Goal: Task Accomplishment & Management: Use online tool/utility

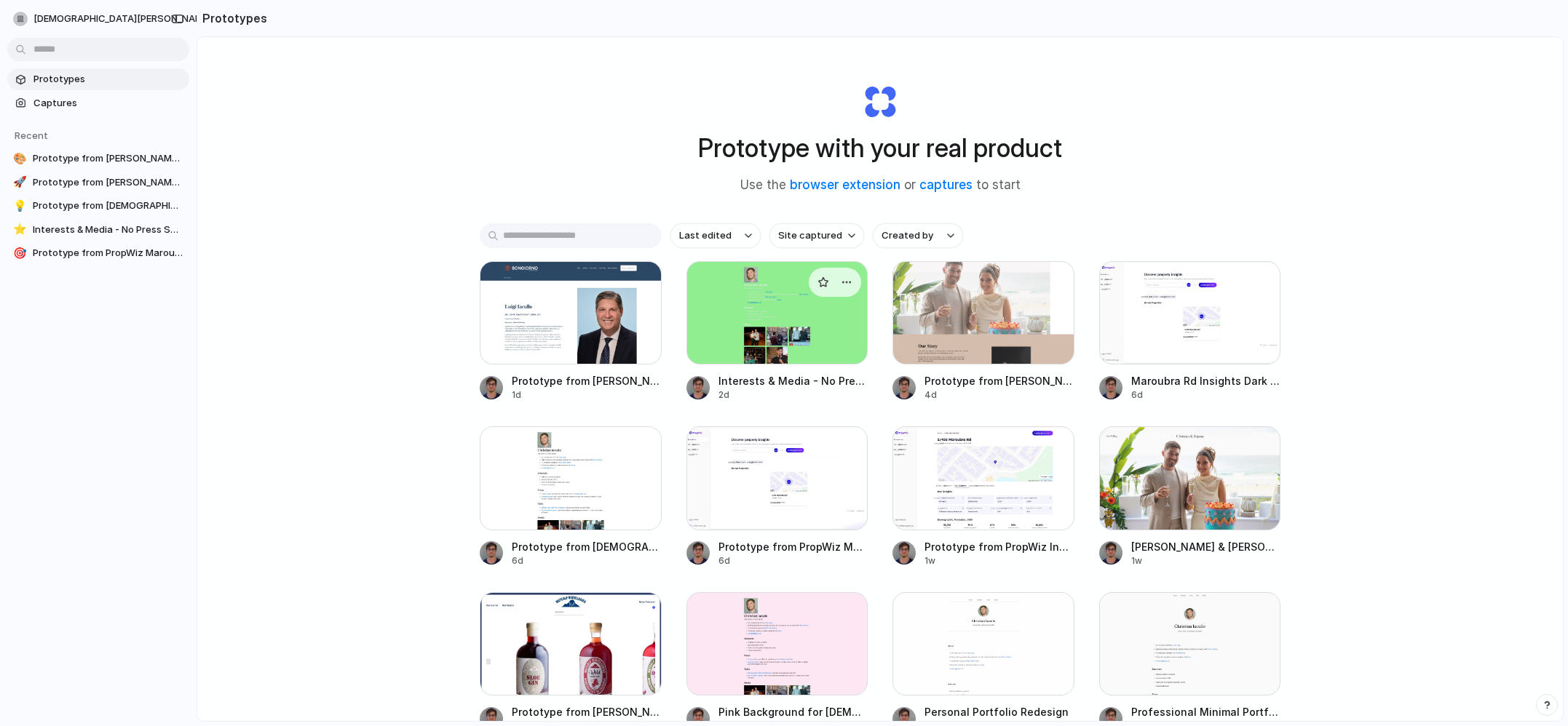
click at [743, 314] on div at bounding box center [777, 312] width 182 height 103
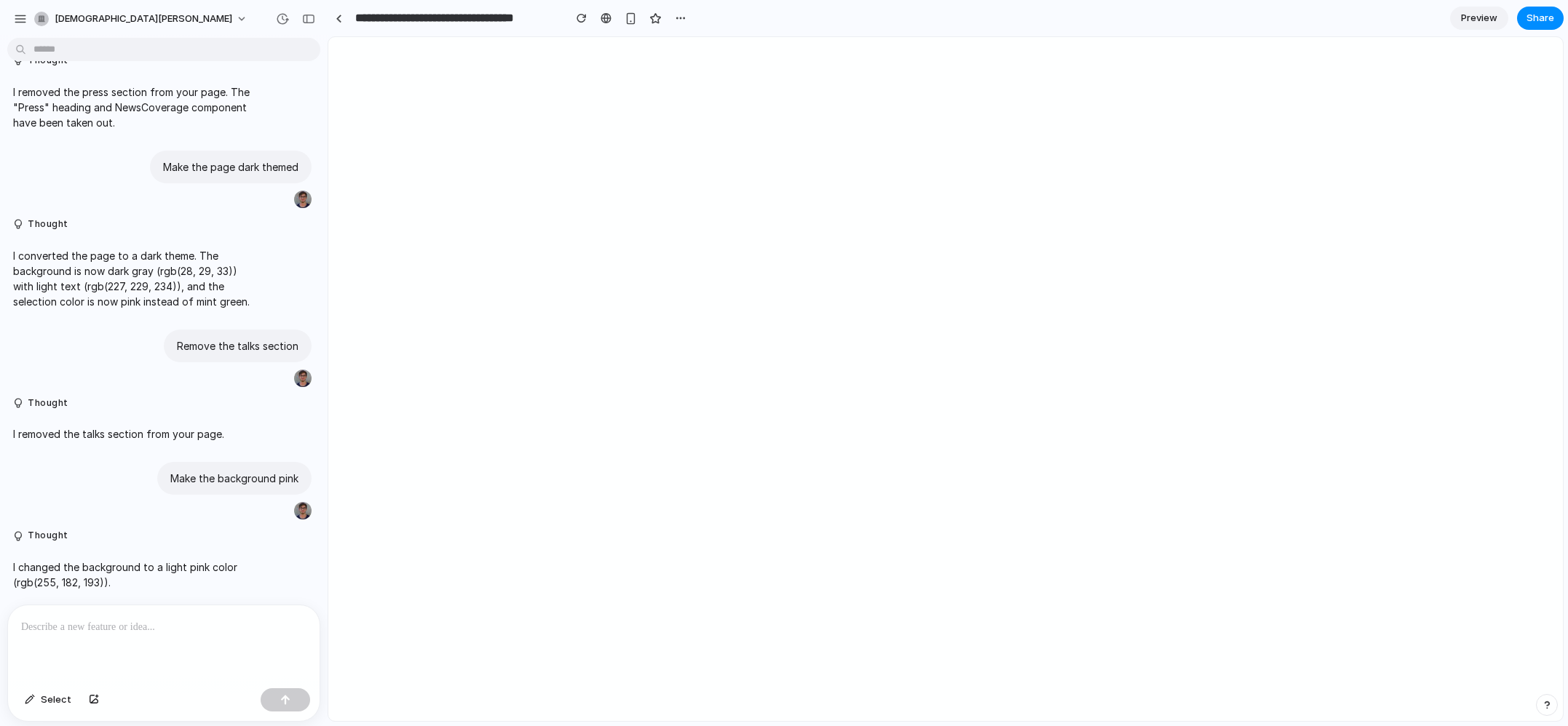
click at [209, 637] on div at bounding box center [163, 644] width 311 height 77
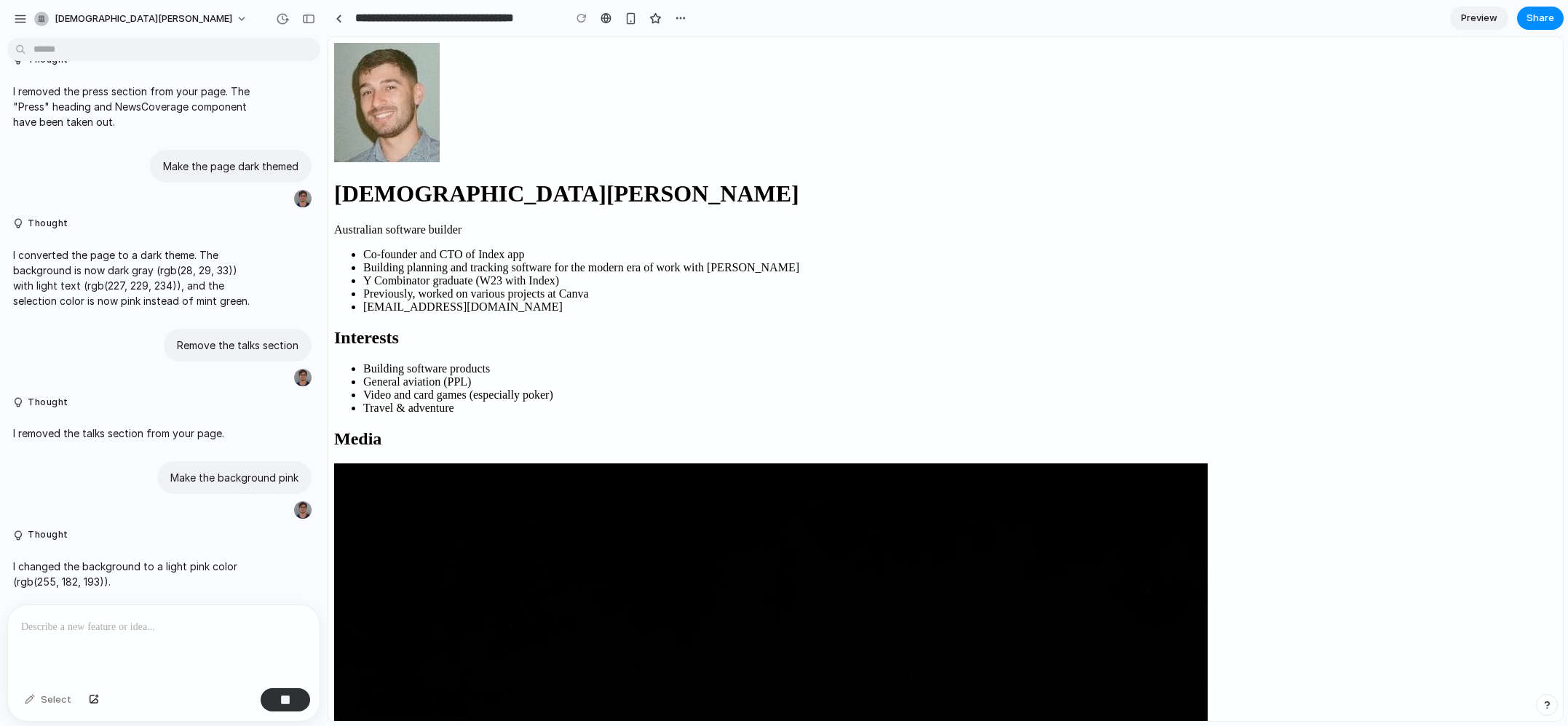
scroll to position [253, 0]
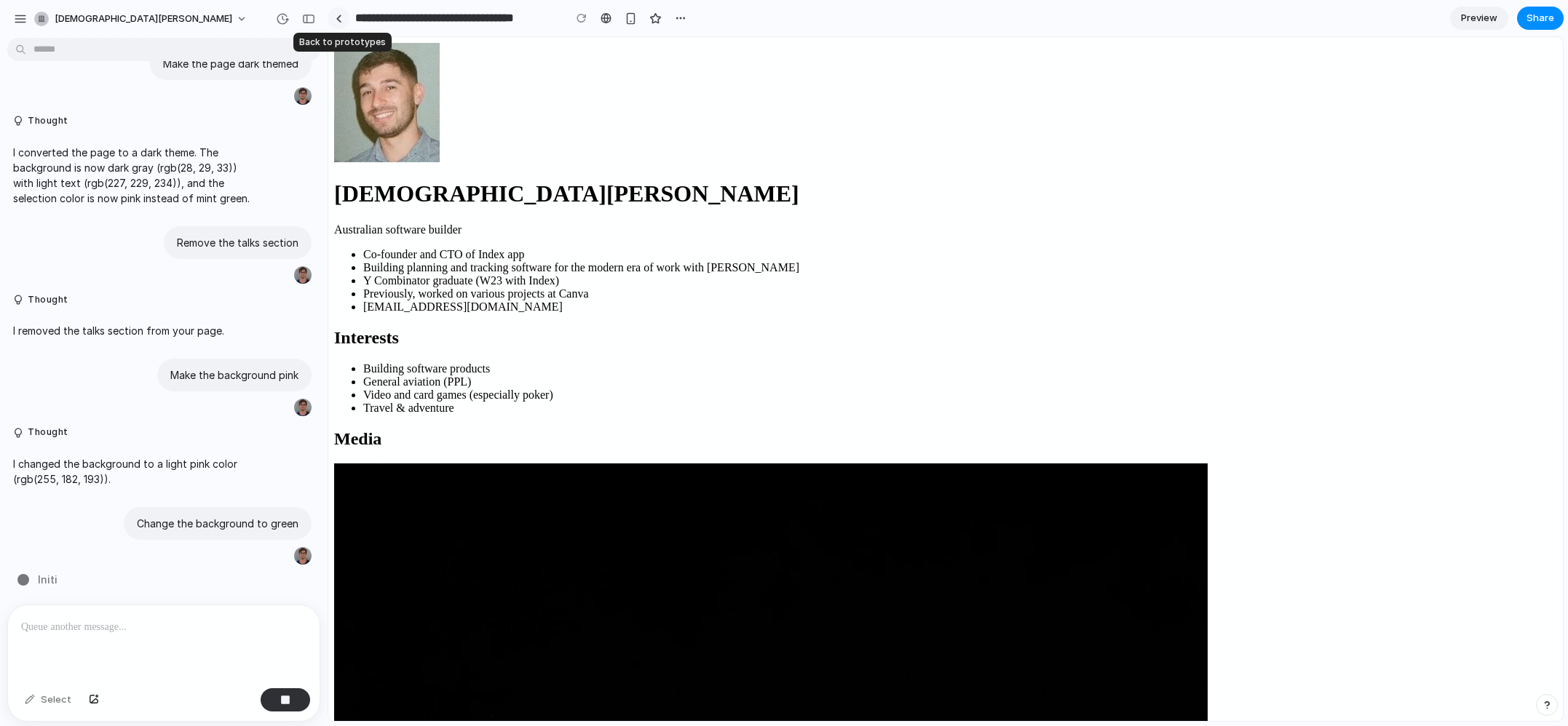
click at [339, 15] on div at bounding box center [339, 19] width 7 height 8
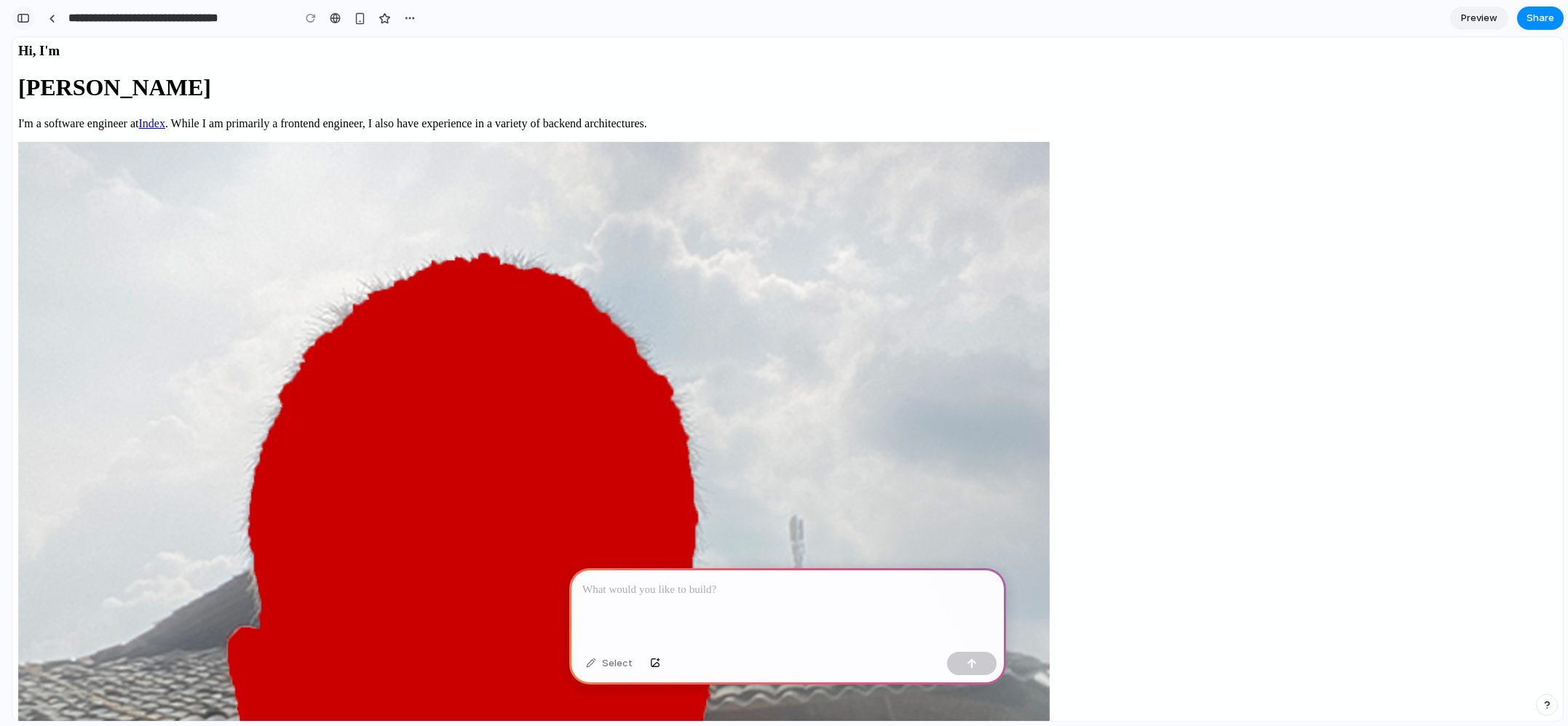
click at [30, 16] on button "button" at bounding box center [23, 18] width 24 height 24
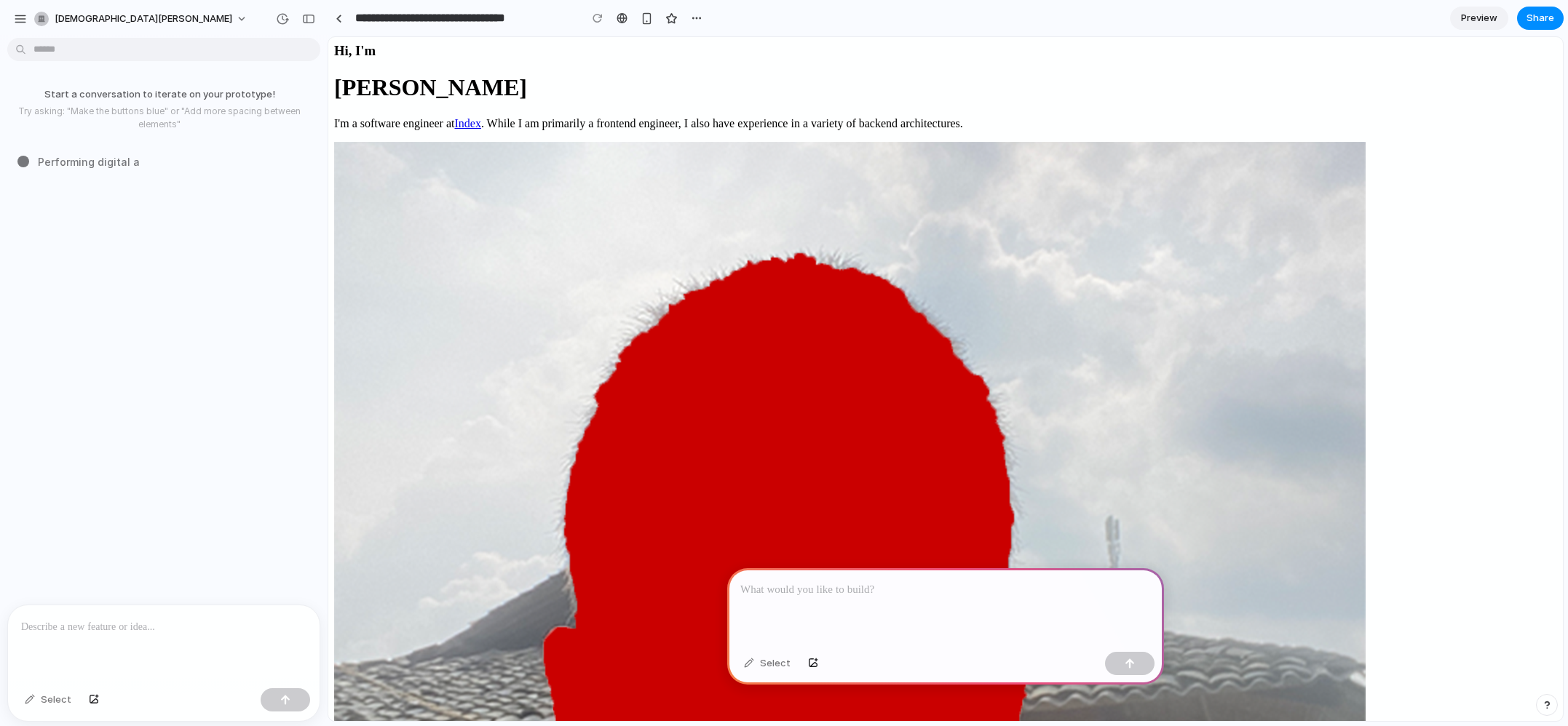
click at [106, 628] on p at bounding box center [163, 627] width 285 height 17
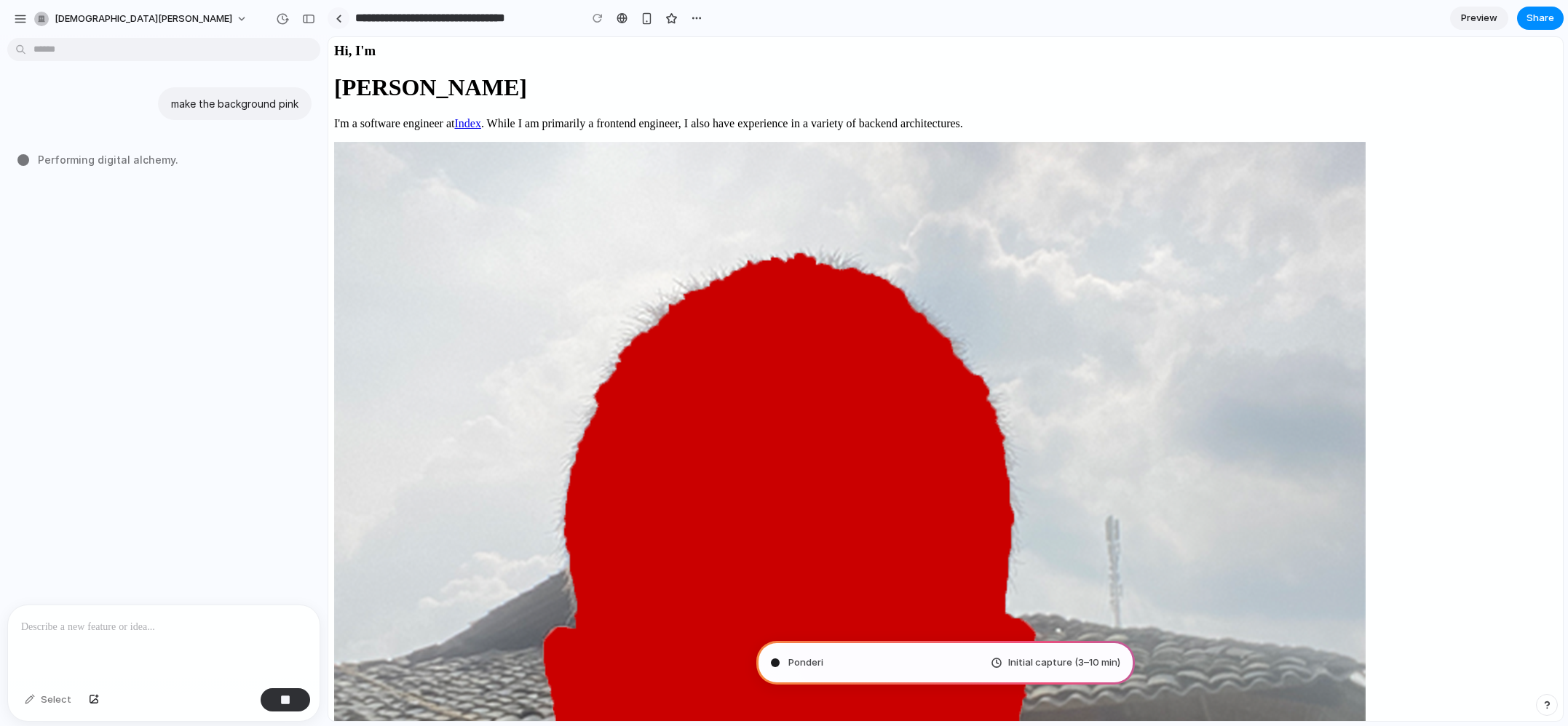
click at [337, 17] on div at bounding box center [339, 19] width 7 height 8
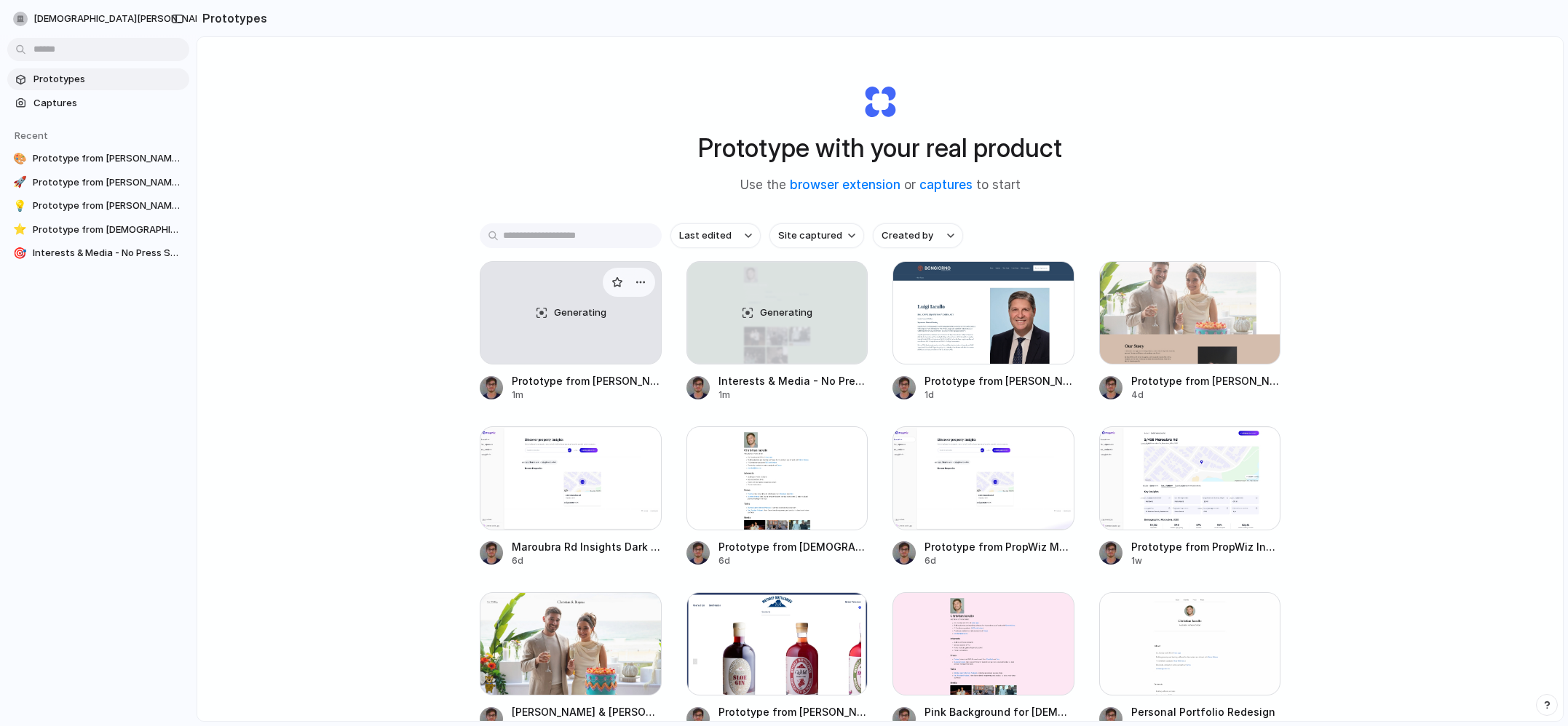
click at [533, 331] on div "Generating" at bounding box center [571, 312] width 181 height 102
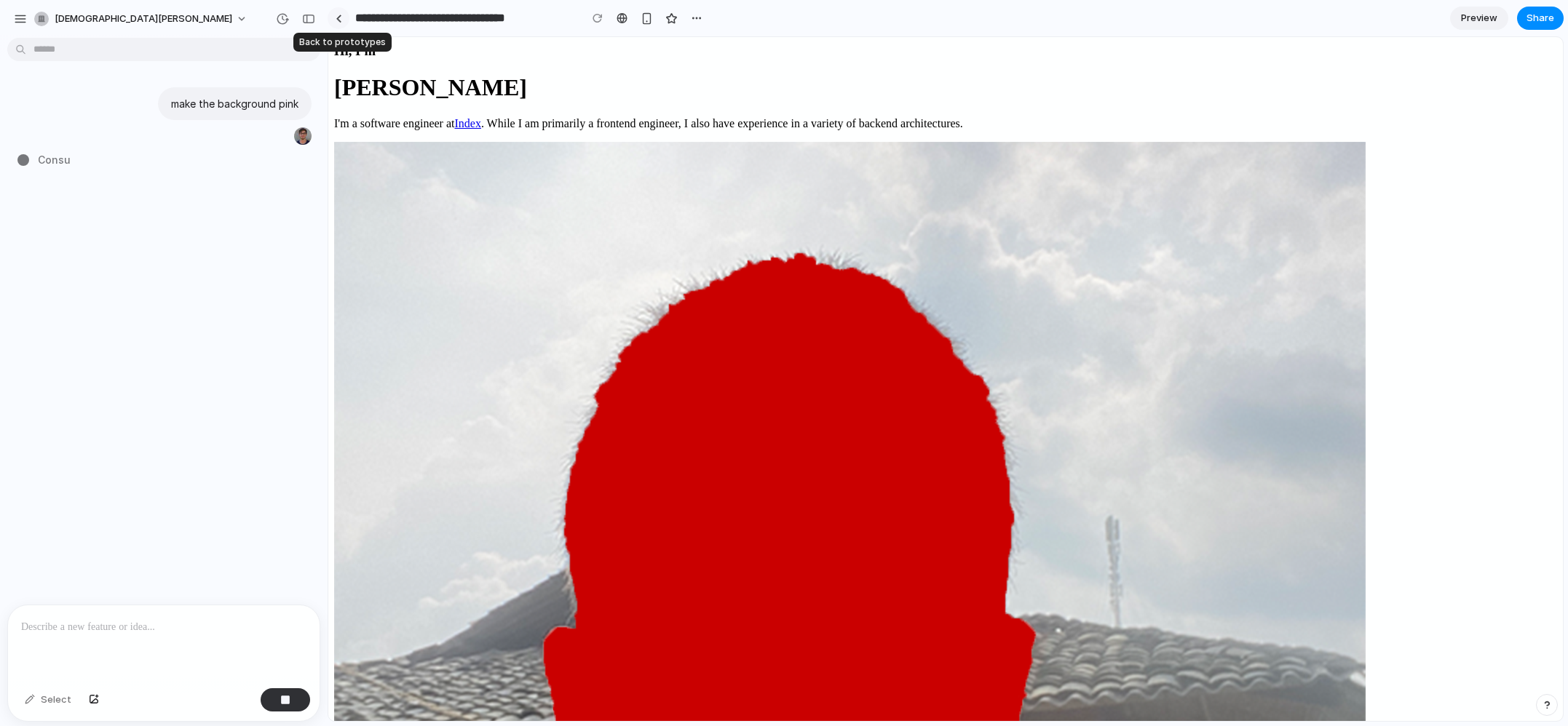
click at [333, 11] on link at bounding box center [338, 18] width 22 height 22
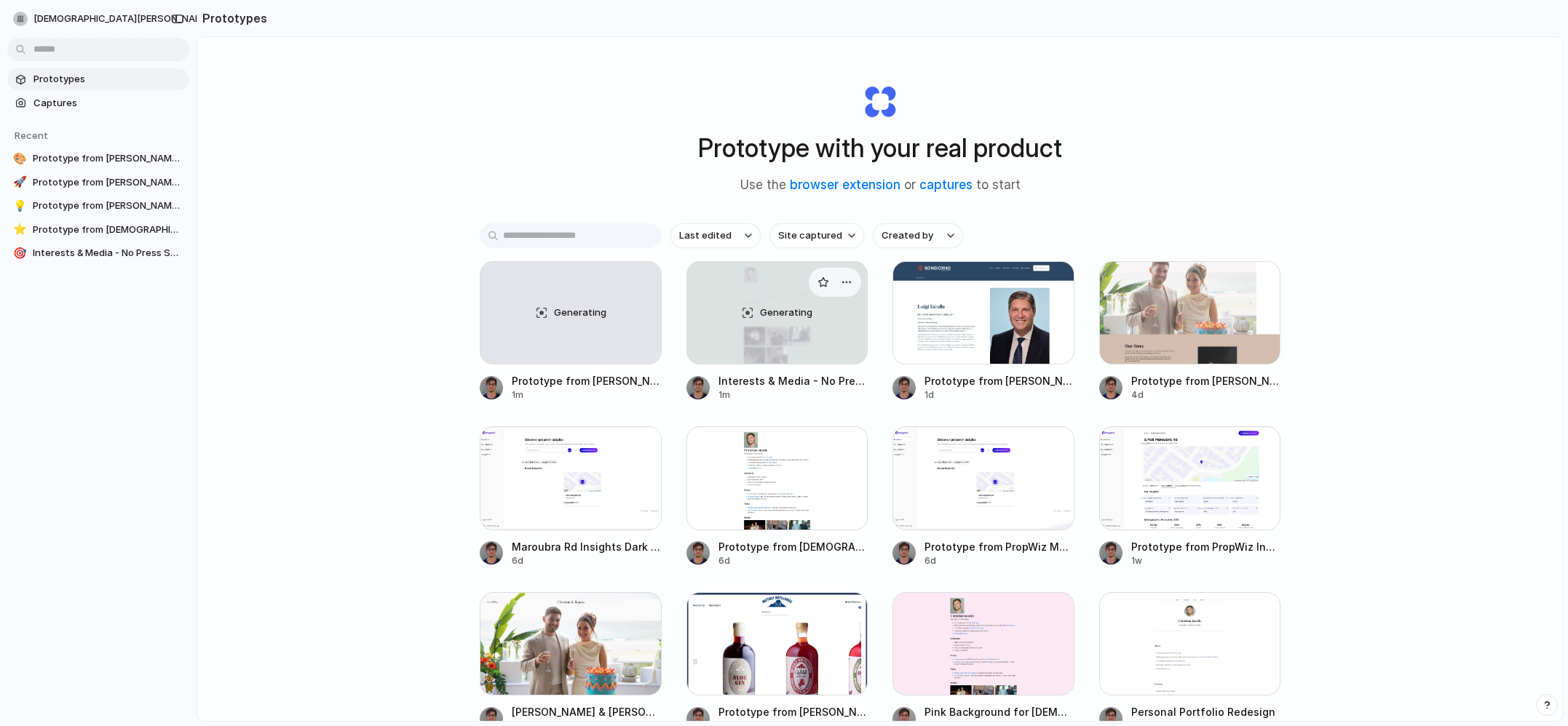
click at [766, 308] on span "Generating" at bounding box center [786, 313] width 52 height 15
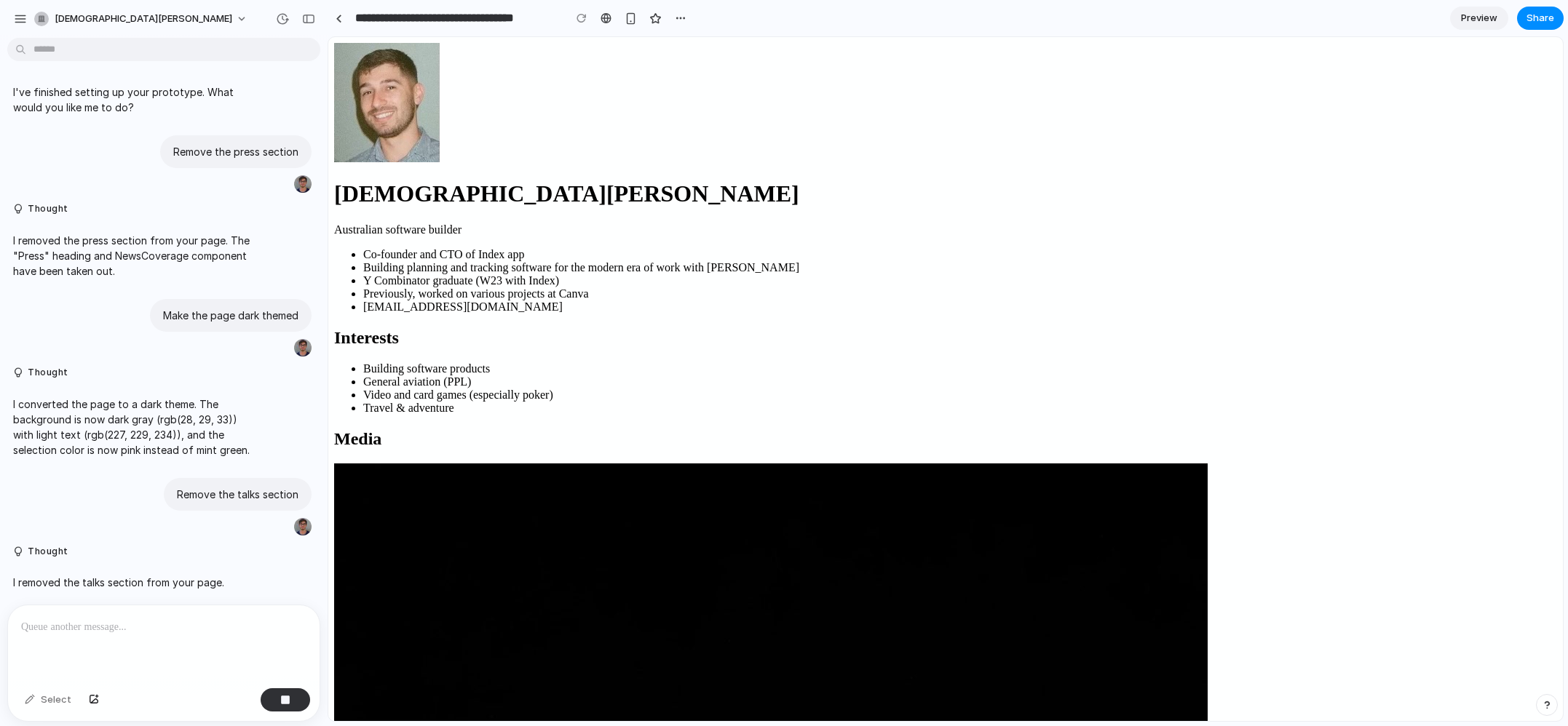
scroll to position [253, 0]
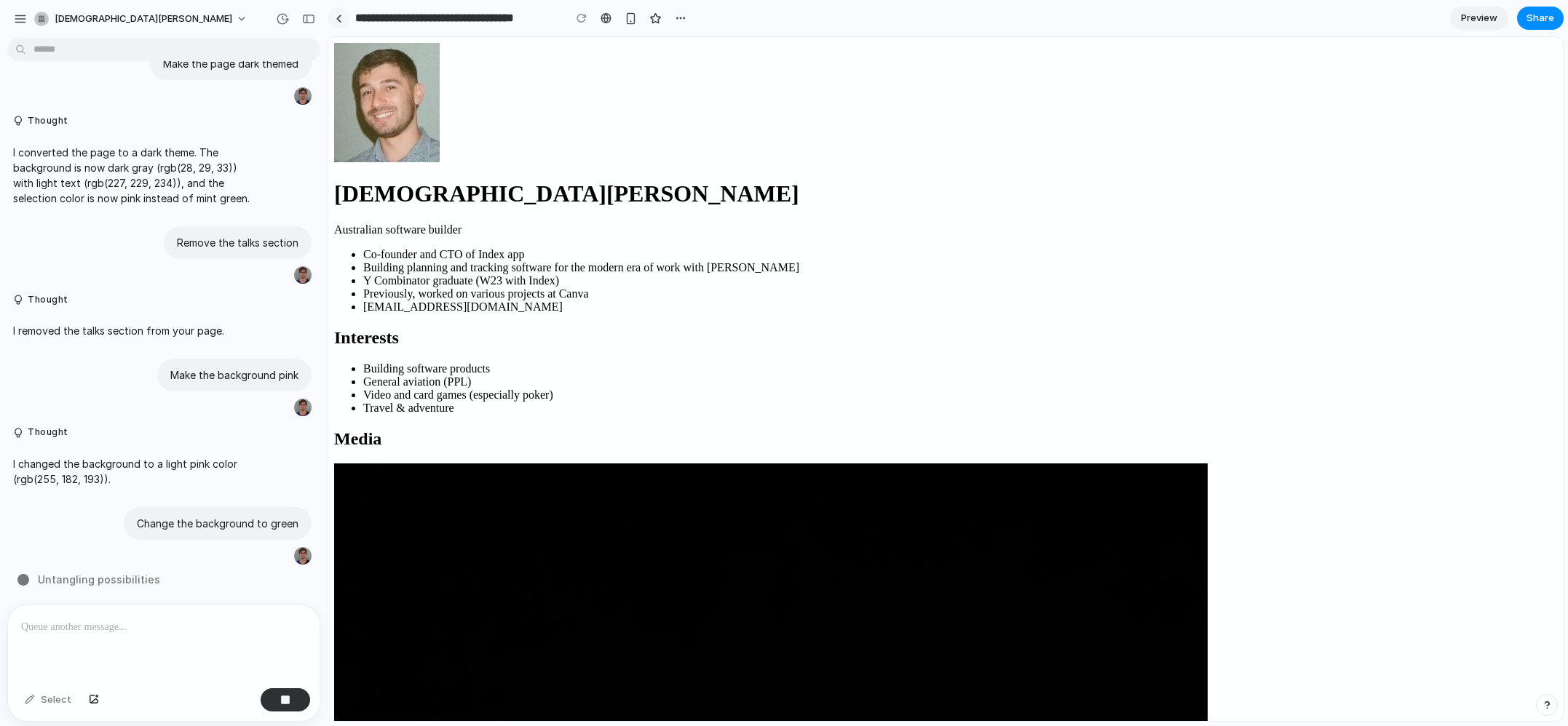
click at [336, 15] on div at bounding box center [339, 19] width 7 height 8
